Goal: Find specific page/section: Find specific page/section

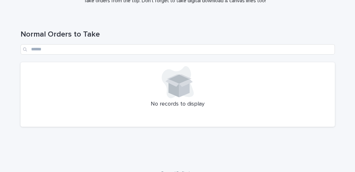
scroll to position [70, 0]
click at [274, 27] on div "Normal Orders to Take" at bounding box center [178, 40] width 315 height 45
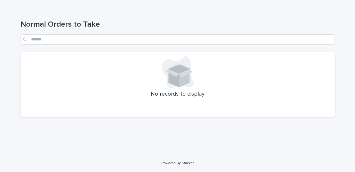
click at [196, 63] on div at bounding box center [177, 72] width 307 height 32
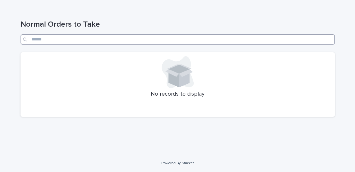
click at [174, 34] on input "Search" at bounding box center [178, 39] width 315 height 10
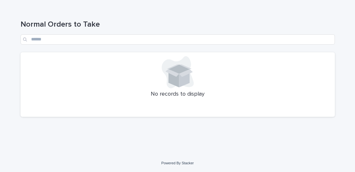
drag, startPoint x: 177, startPoint y: 20, endPoint x: 172, endPoint y: 8, distance: 12.6
click at [177, 20] on h1 "Normal Orders to Take" at bounding box center [178, 24] width 315 height 9
click at [141, 47] on div "Normal Orders to Take" at bounding box center [178, 29] width 315 height 45
click at [111, 15] on div "Normal Orders to Take" at bounding box center [178, 29] width 315 height 45
